Goal: Transaction & Acquisition: Purchase product/service

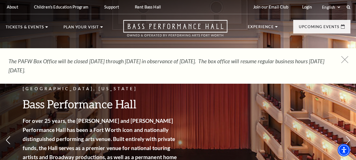
click at [343, 57] on icon at bounding box center [344, 59] width 7 height 7
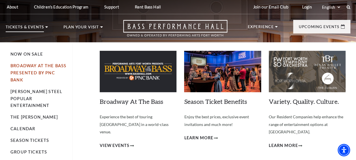
click at [45, 68] on link "Broadway At The Bass presented by PNC Bank" at bounding box center [38, 72] width 56 height 19
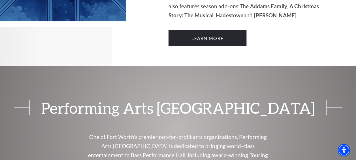
scroll to position [509, 0]
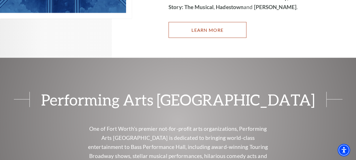
click at [208, 22] on link "Learn More" at bounding box center [207, 30] width 78 height 16
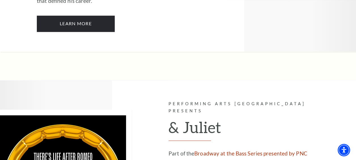
scroll to position [1584, 0]
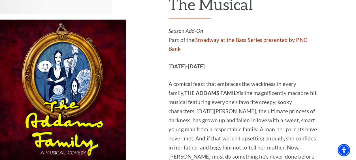
scroll to position [1103, 0]
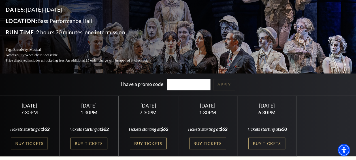
scroll to position [57, 0]
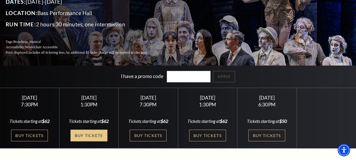
click at [89, 134] on link "Buy Tickets" at bounding box center [88, 135] width 37 height 12
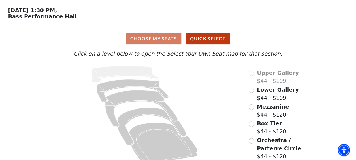
scroll to position [28, 0]
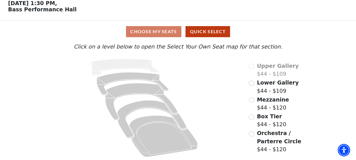
click at [254, 116] on div "Box Tier $44 - $120" at bounding box center [266, 120] width 37 height 16
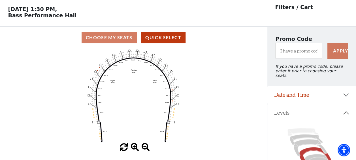
scroll to position [26, 0]
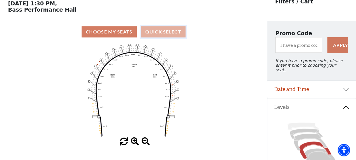
click at [153, 34] on button "Quick Select" at bounding box center [163, 31] width 44 height 11
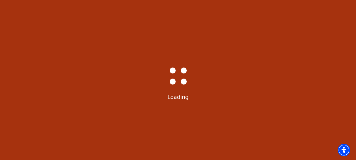
scroll to position [0, 0]
select select "6291"
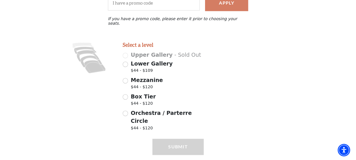
scroll to position [130, 0]
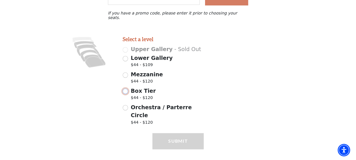
click at [127, 89] on input "Box Tier $44 - $120" at bounding box center [124, 90] width 5 height 5
radio input "true"
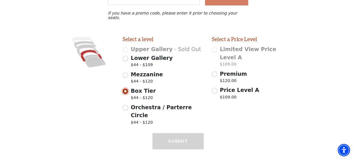
click at [125, 88] on input "Box Tier $44 - $120" at bounding box center [124, 90] width 5 height 5
click at [126, 106] on input "Orchestra / Parterre Circle $44 - $120" at bounding box center [124, 107] width 5 height 5
radio input "true"
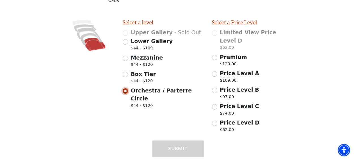
scroll to position [154, 0]
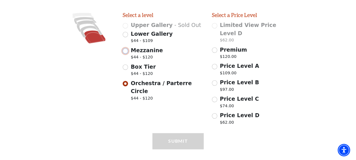
click at [126, 48] on input "Mezzanine $44 - $120" at bounding box center [124, 50] width 5 height 5
radio input "true"
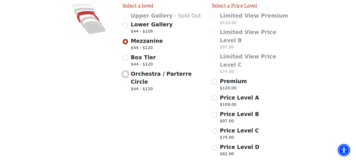
click at [124, 72] on input "Orchestra / Parterre Circle $44 - $120" at bounding box center [124, 73] width 5 height 5
radio input "true"
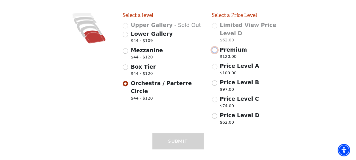
click at [213, 47] on input "Premium $120.00" at bounding box center [214, 49] width 5 height 5
radio input "true"
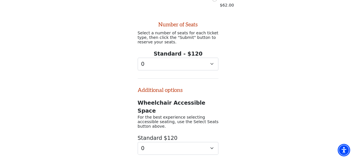
scroll to position [288, 0]
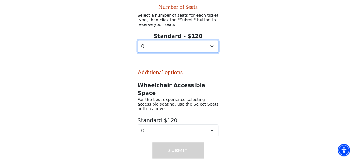
click at [210, 40] on select "0 1 2 3 4 5 6 7 8 9" at bounding box center [177, 46] width 81 height 13
select select "2"
click at [137, 40] on select "0 1 2 3 4 5 6 7 8 9" at bounding box center [177, 46] width 81 height 13
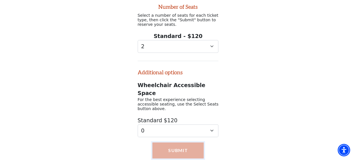
click at [168, 142] on button "Submit" at bounding box center [177, 150] width 51 height 16
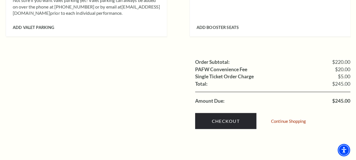
scroll to position [622, 0]
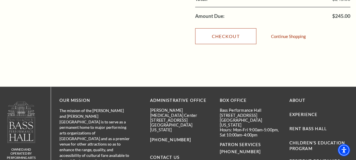
drag, startPoint x: 230, startPoint y: 29, endPoint x: 223, endPoint y: 34, distance: 7.5
click at [230, 29] on link "Checkout" at bounding box center [225, 36] width 61 height 16
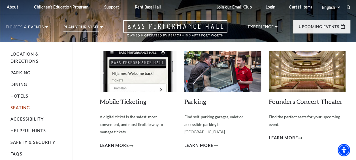
click at [23, 106] on link "Seating" at bounding box center [20, 107] width 20 height 5
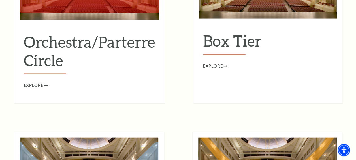
scroll to position [594, 0]
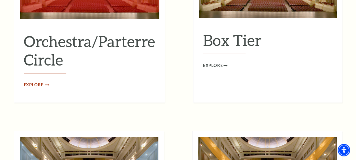
click at [26, 81] on span "Explore" at bounding box center [34, 84] width 20 height 7
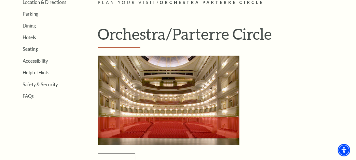
scroll to position [57, 0]
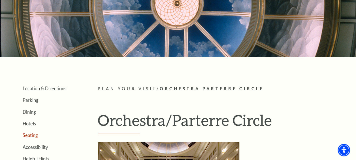
click at [33, 132] on link "Seating" at bounding box center [30, 134] width 15 height 5
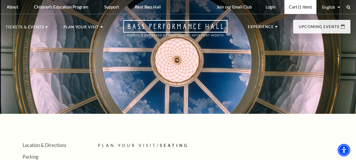
click at [304, 7] on link "Cart (1 item)" at bounding box center [300, 7] width 32 height 14
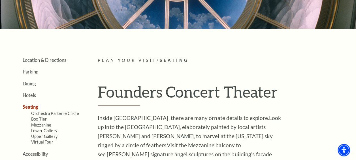
scroll to position [113, 0]
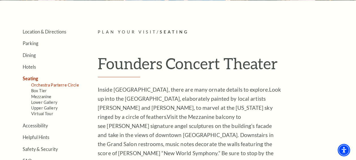
click at [52, 85] on link "Orchestra Parterre Circle" at bounding box center [55, 84] width 48 height 5
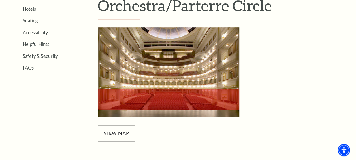
scroll to position [226, 0]
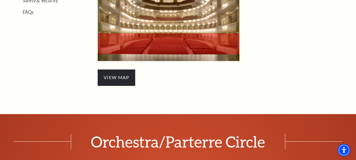
click at [112, 75] on span "view map" at bounding box center [116, 77] width 37 height 16
